Goal: Obtain resource: Obtain resource

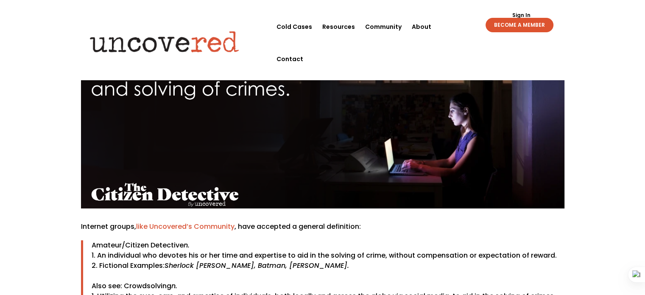
scroll to position [265, 0]
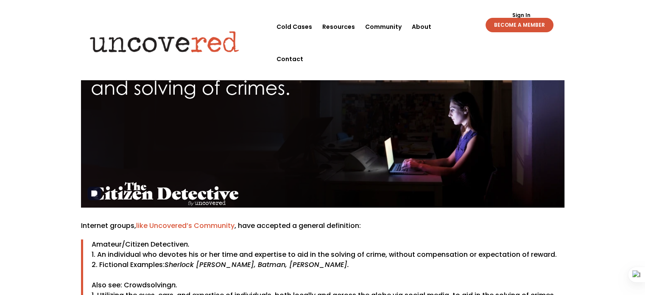
click at [515, 20] on link "BECOME A MEMBER" at bounding box center [519, 25] width 68 height 14
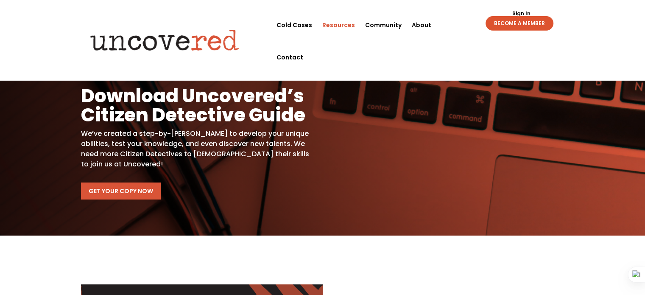
click at [129, 190] on link "Get Your Copy Now" at bounding box center [121, 190] width 80 height 17
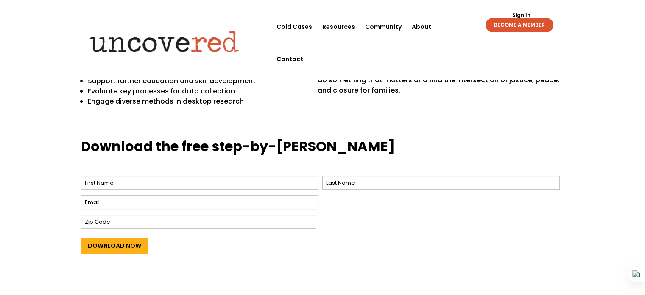
scroll to position [298, 0]
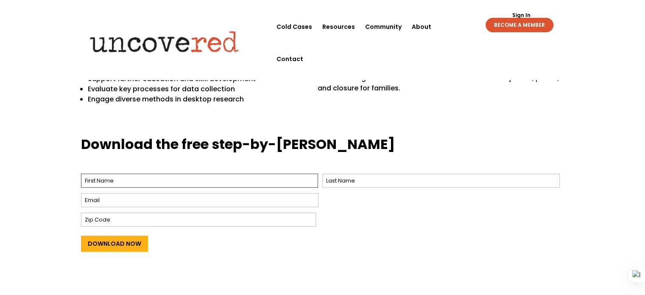
click at [163, 180] on input "First" at bounding box center [199, 180] width 237 height 14
type input "NICKIE"
type input "ORTIZ"
type input "nickierae20@gmail.com"
type input "15370"
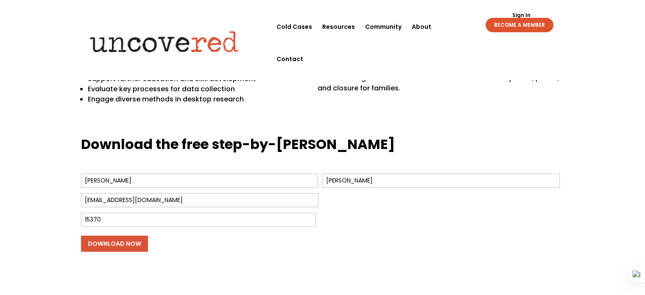
click at [129, 244] on input "Download Now" at bounding box center [114, 243] width 67 height 16
click at [131, 245] on input "Download Now" at bounding box center [114, 243] width 67 height 16
